Goal: Information Seeking & Learning: Learn about a topic

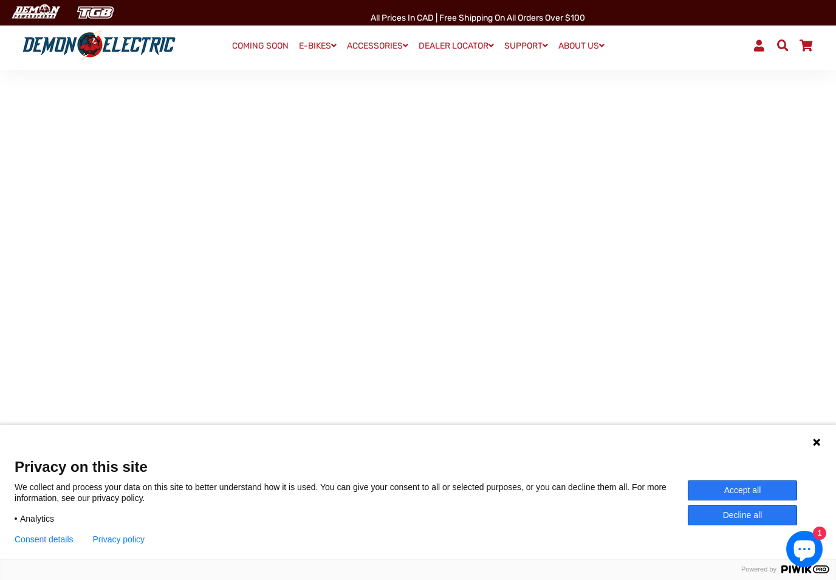
scroll to position [58, 0]
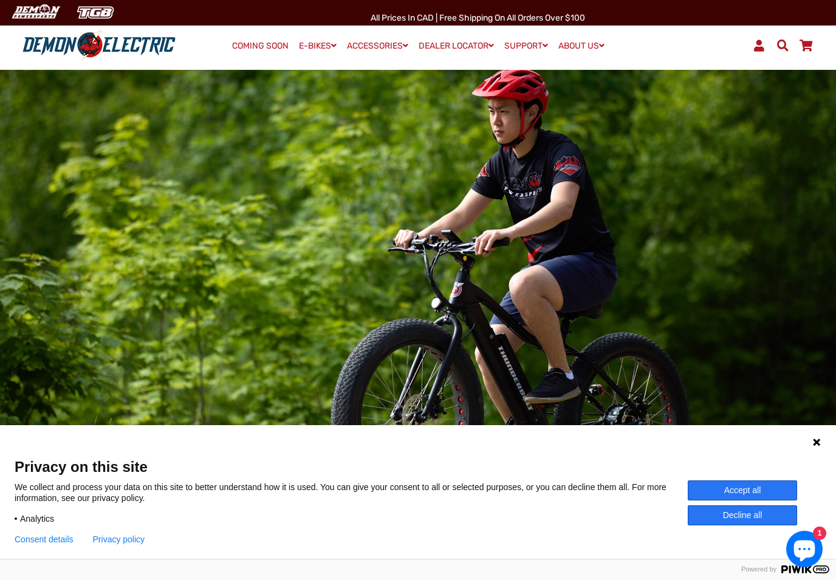
click at [774, 487] on button "Accept all" at bounding box center [742, 490] width 109 height 20
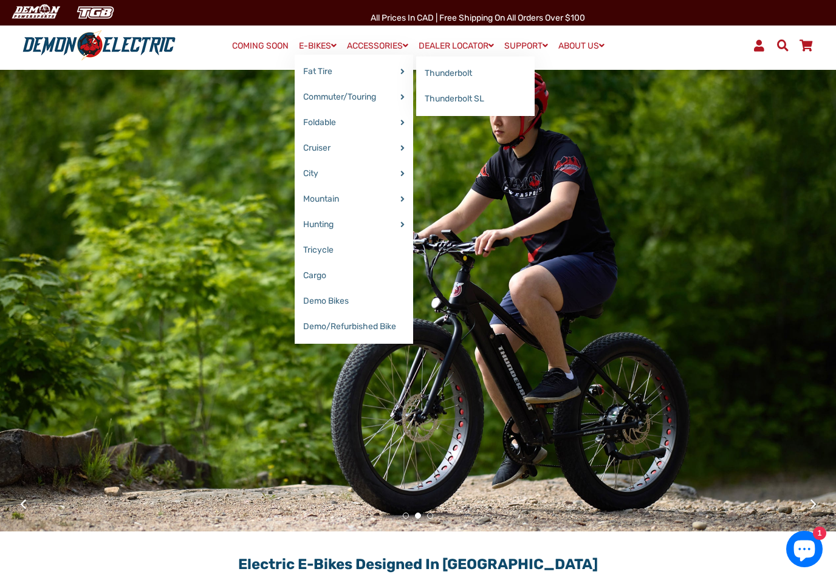
click at [474, 101] on link "Thunderbolt SL" at bounding box center [475, 99] width 118 height 26
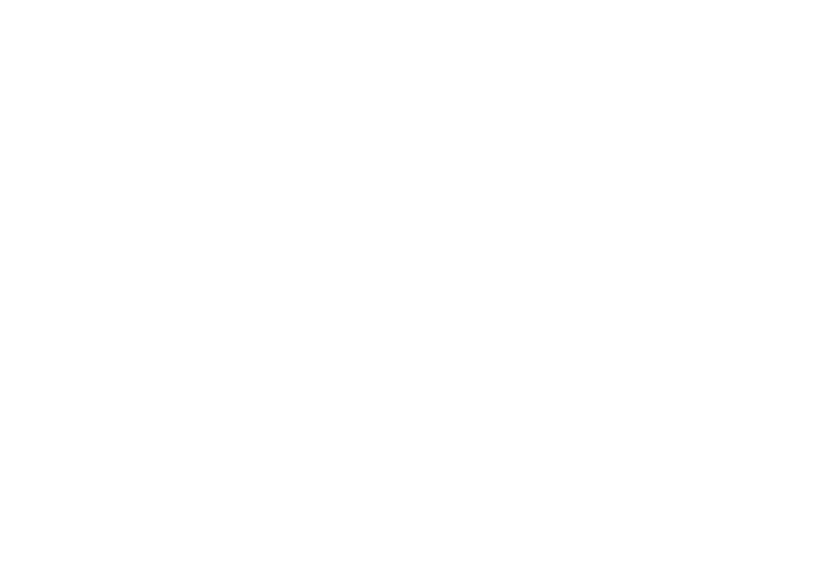
select select "******"
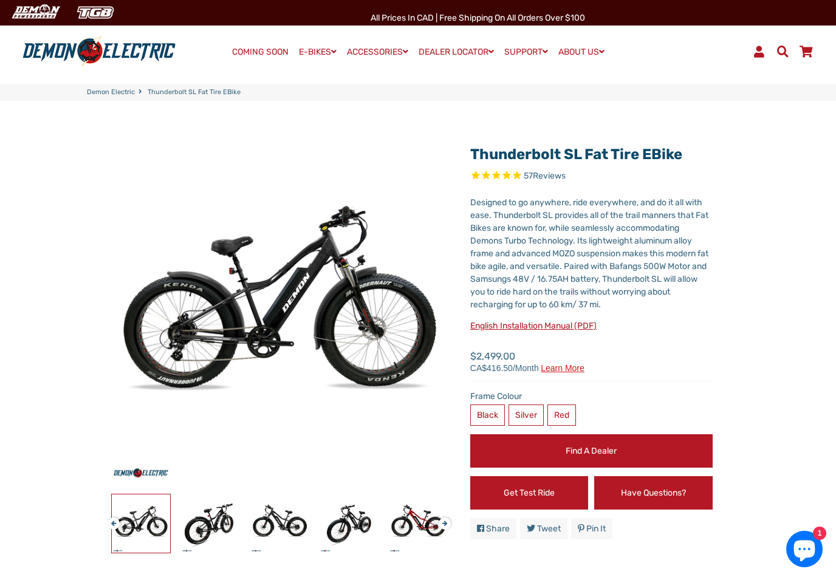
click at [537, 415] on label "Silver" at bounding box center [525, 415] width 35 height 21
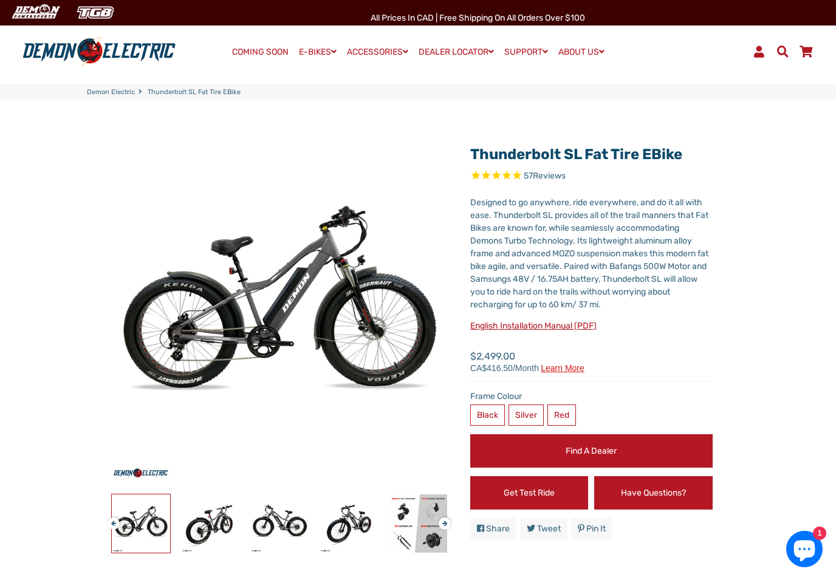
click at [572, 412] on label "Red" at bounding box center [561, 415] width 29 height 21
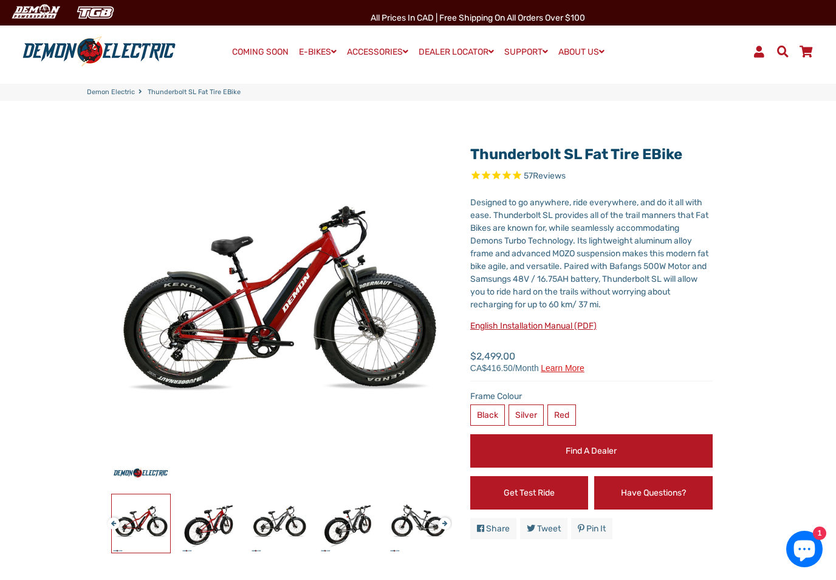
click at [493, 409] on label "Black" at bounding box center [487, 415] width 35 height 21
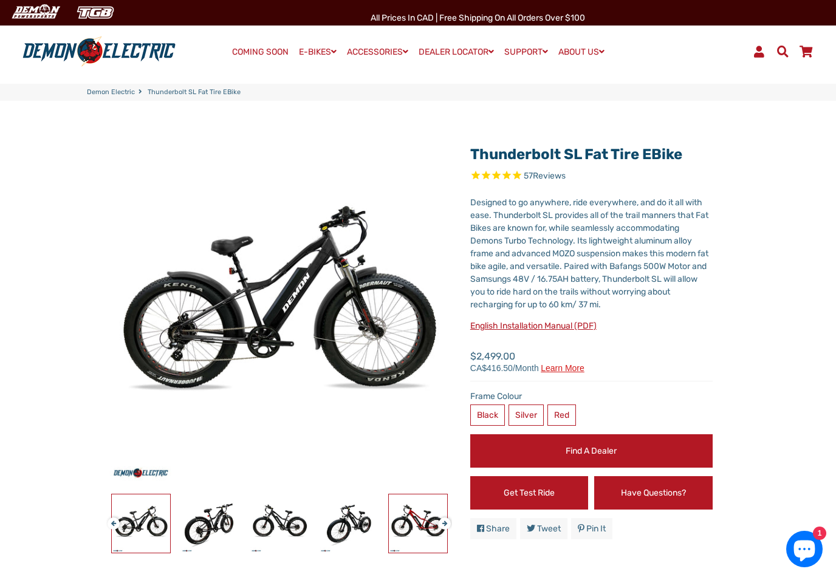
click at [425, 528] on img at bounding box center [418, 523] width 58 height 58
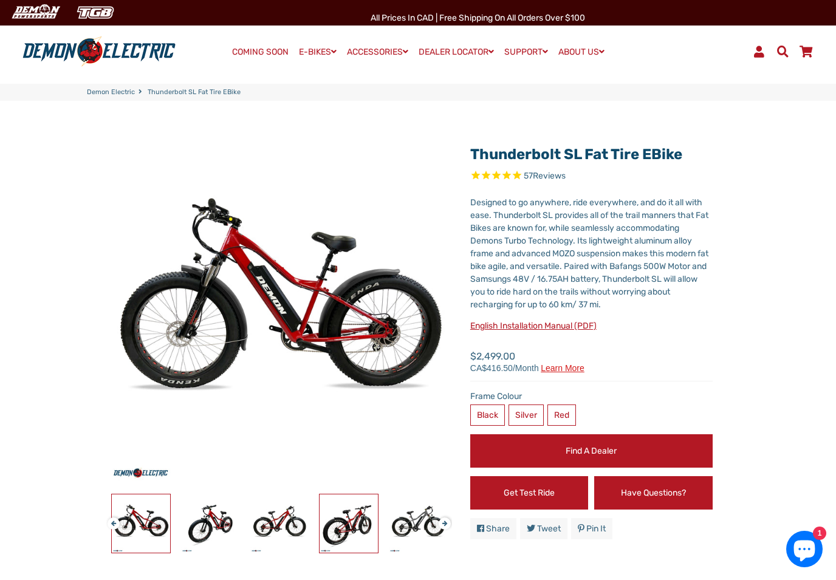
click at [361, 523] on img at bounding box center [349, 523] width 58 height 58
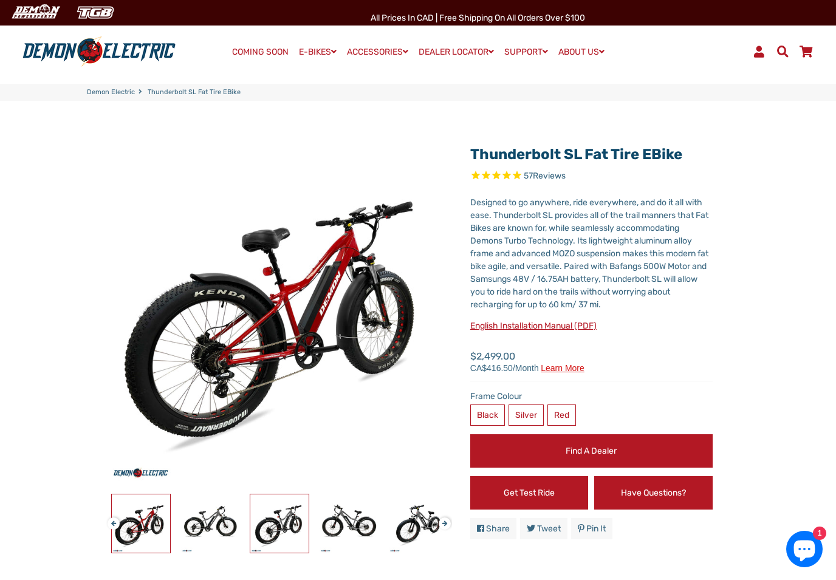
click at [295, 520] on img at bounding box center [279, 523] width 58 height 58
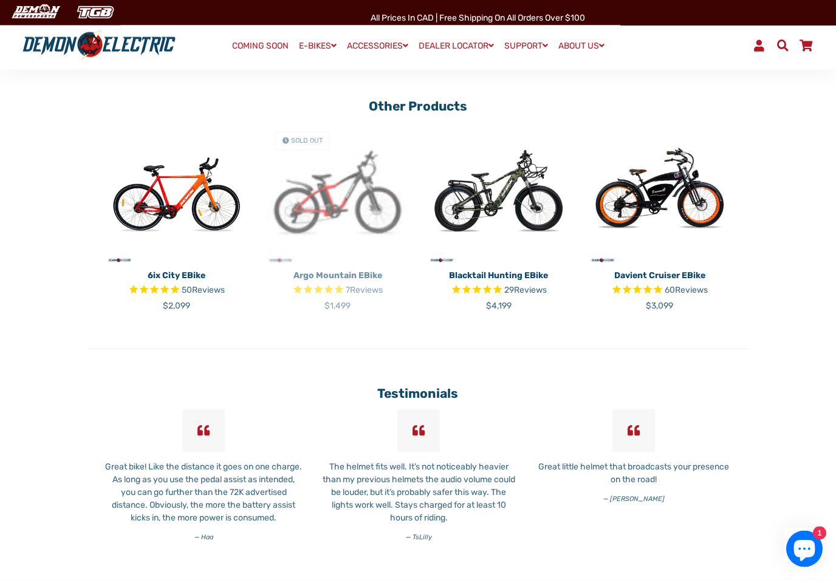
scroll to position [2941, 0]
click at [534, 224] on img at bounding box center [498, 192] width 143 height 143
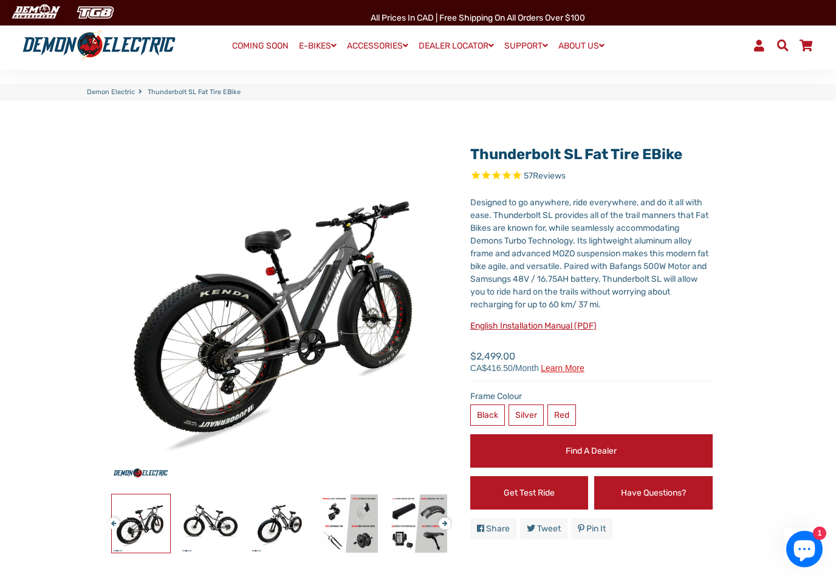
scroll to position [2961, 0]
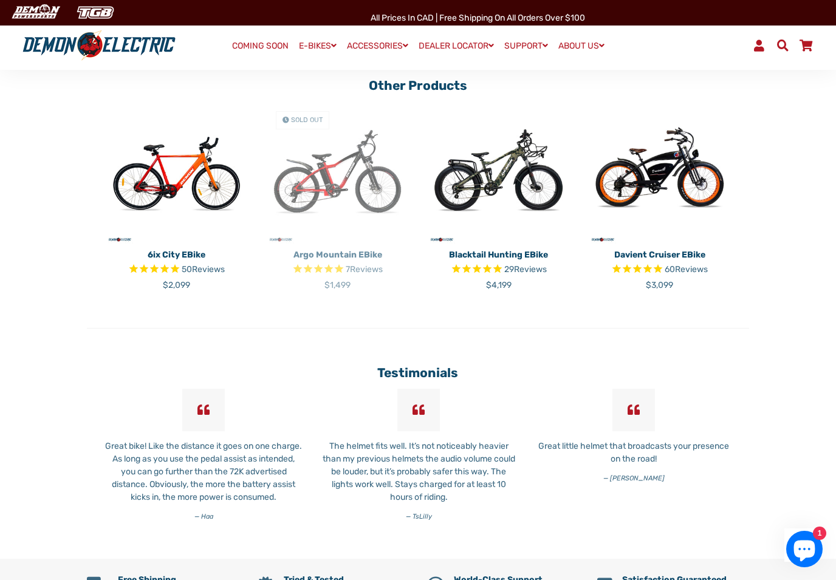
click at [682, 186] on img at bounding box center [659, 172] width 143 height 143
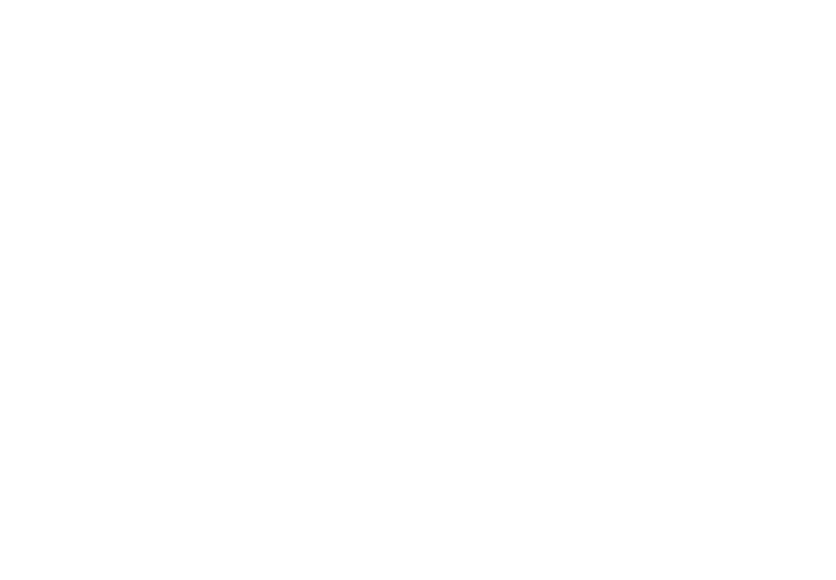
select select "******"
